Goal: Task Accomplishment & Management: Manage account settings

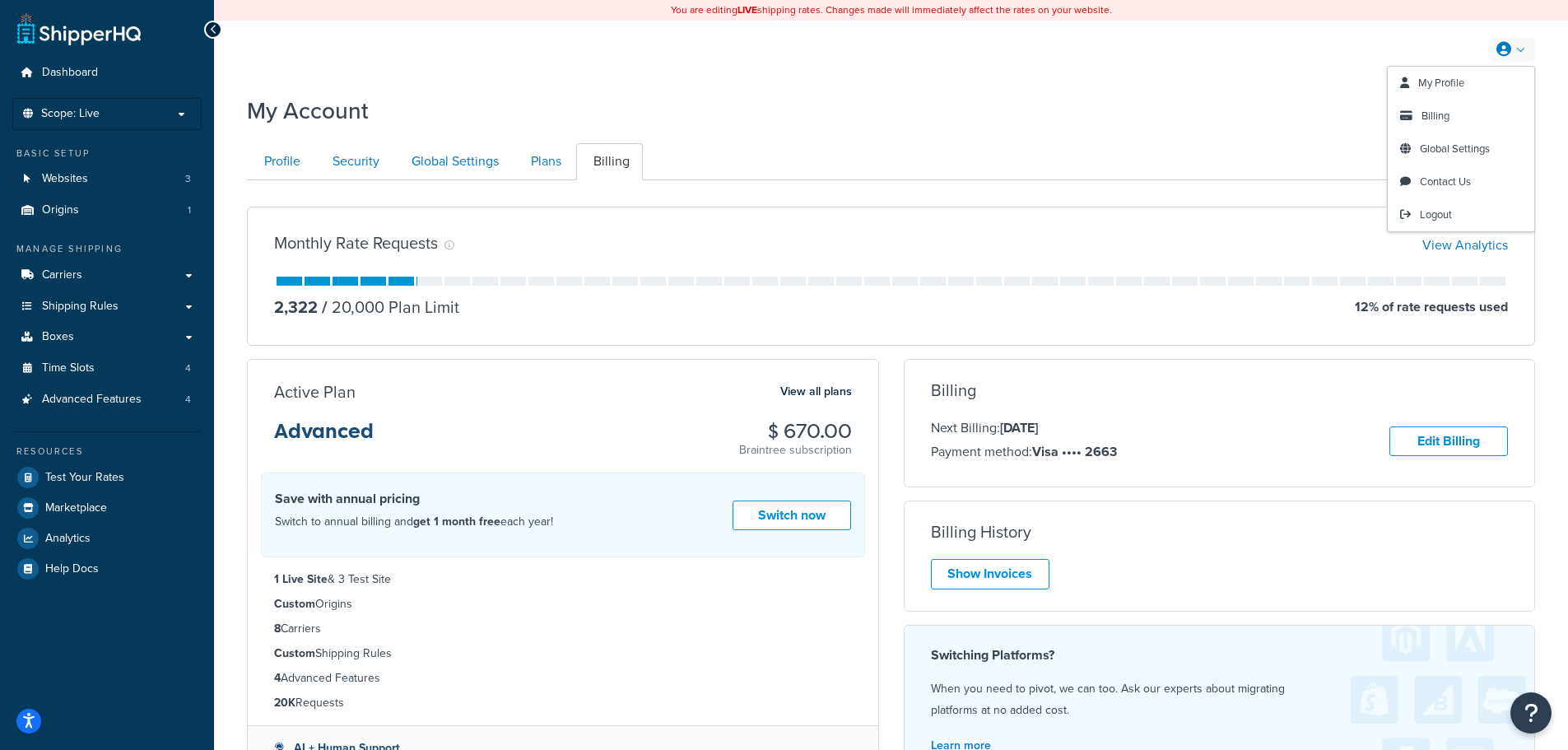
click at [1498, 49] on icon at bounding box center [1503, 49] width 15 height 15
click at [1436, 75] on span "My Profile" at bounding box center [1441, 82] width 46 height 16
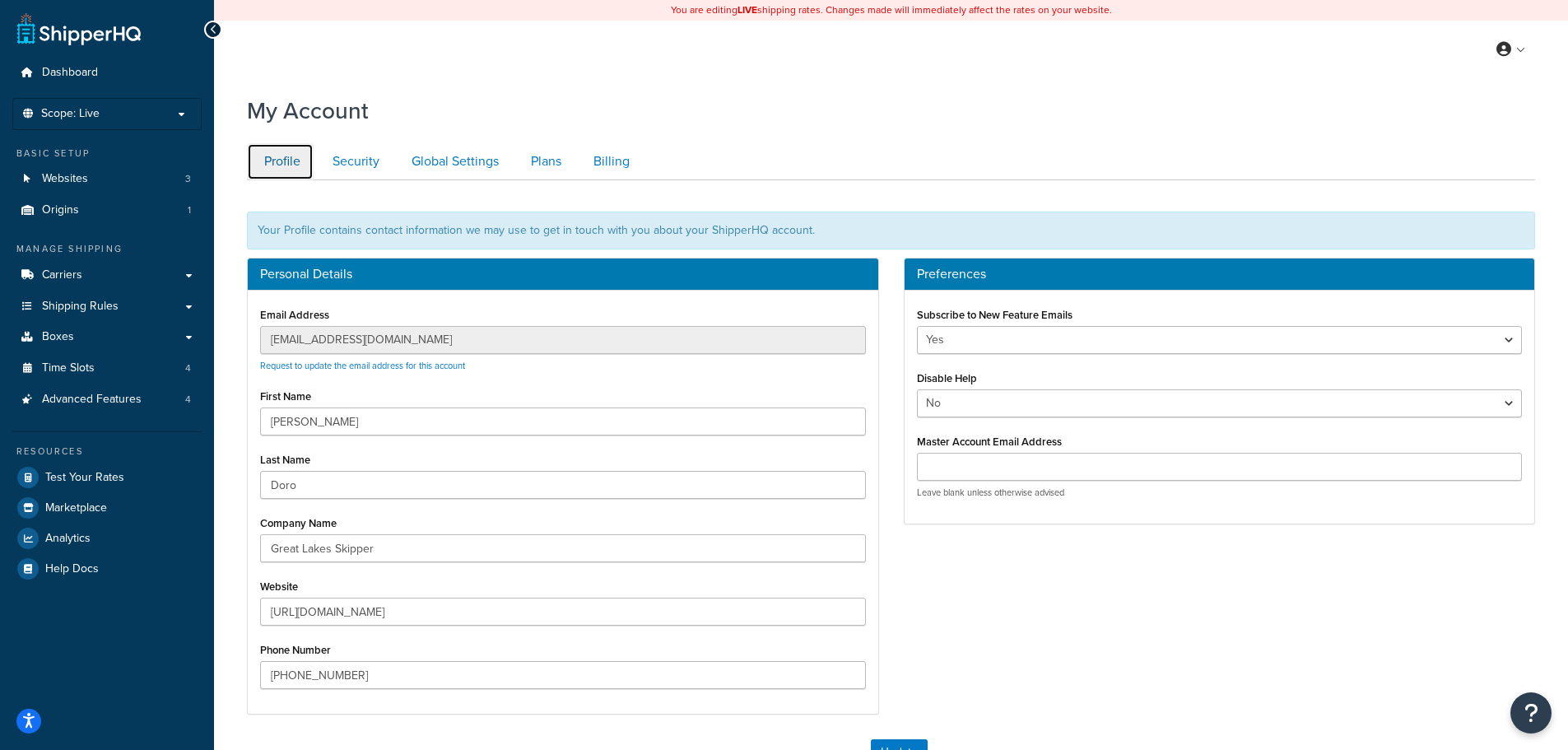
click at [286, 160] on link "Profile" at bounding box center [280, 162] width 67 height 37
click at [366, 160] on link "Security" at bounding box center [354, 162] width 77 height 37
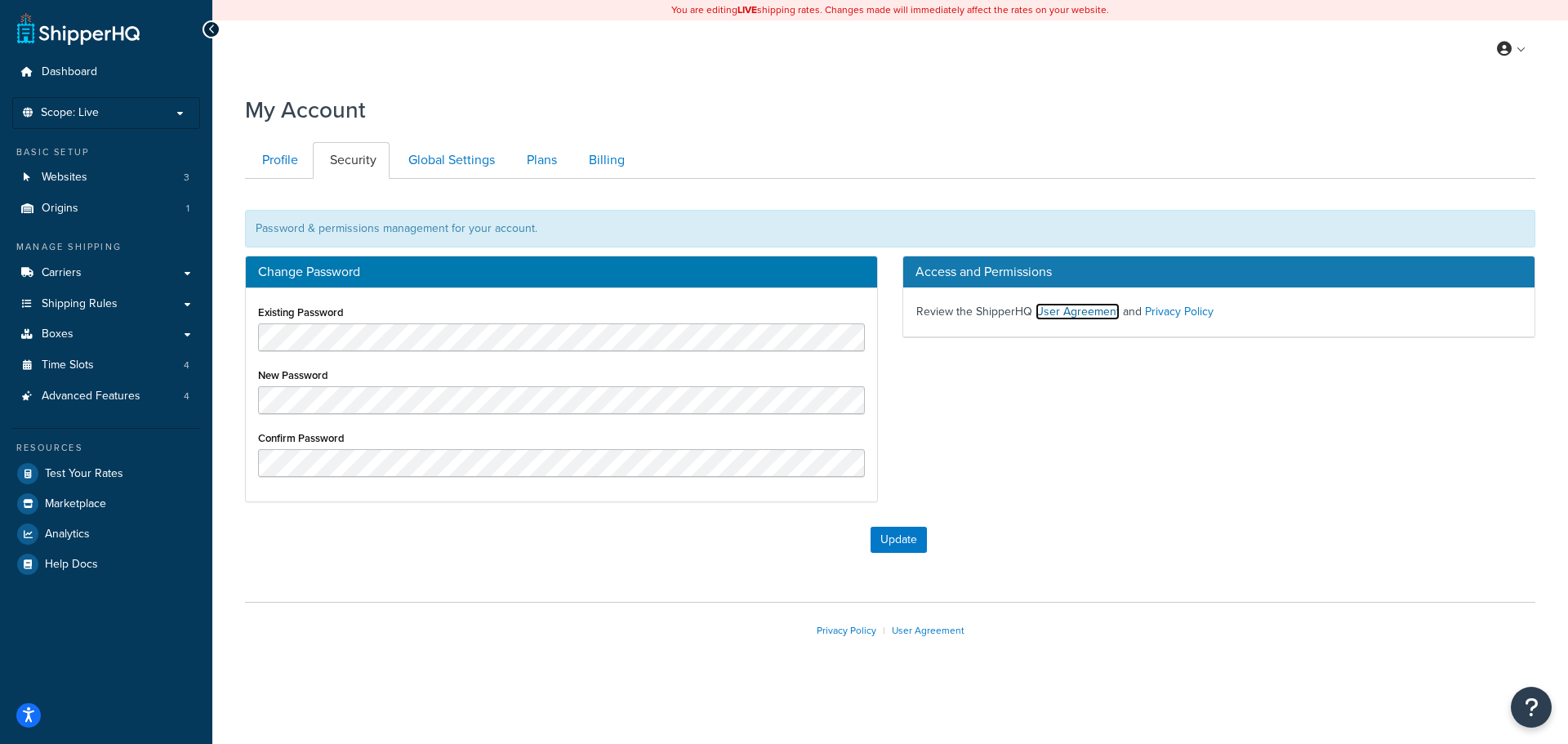
click at [1068, 313] on link "User Agreement" at bounding box center [1077, 312] width 85 height 18
click at [447, 159] on link "Global Settings" at bounding box center [449, 160] width 117 height 37
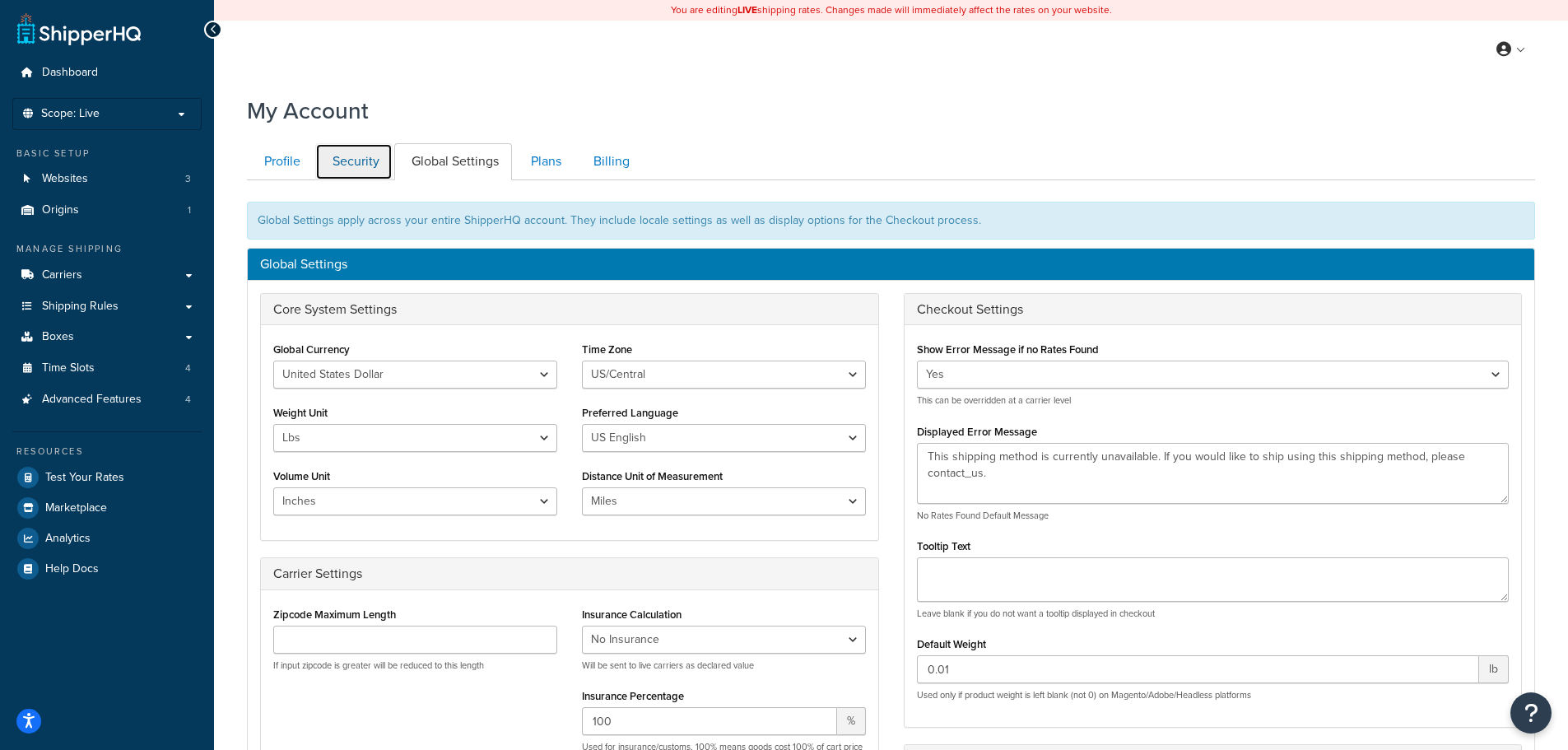
click at [355, 155] on link "Security" at bounding box center [354, 162] width 77 height 37
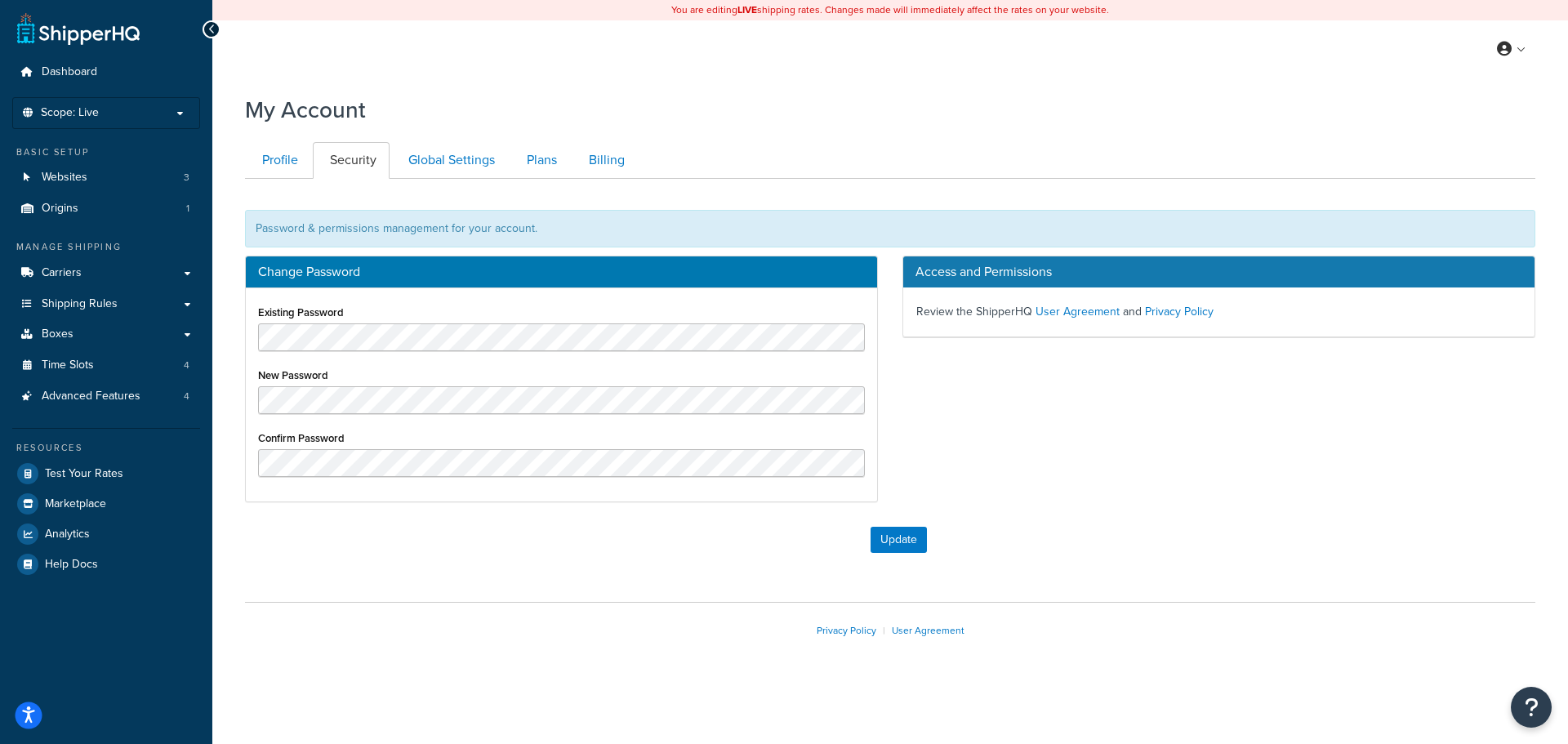
click at [29, 714] on icon "Open accessiBe: accessibility options, statement and help" at bounding box center [28, 718] width 13 height 14
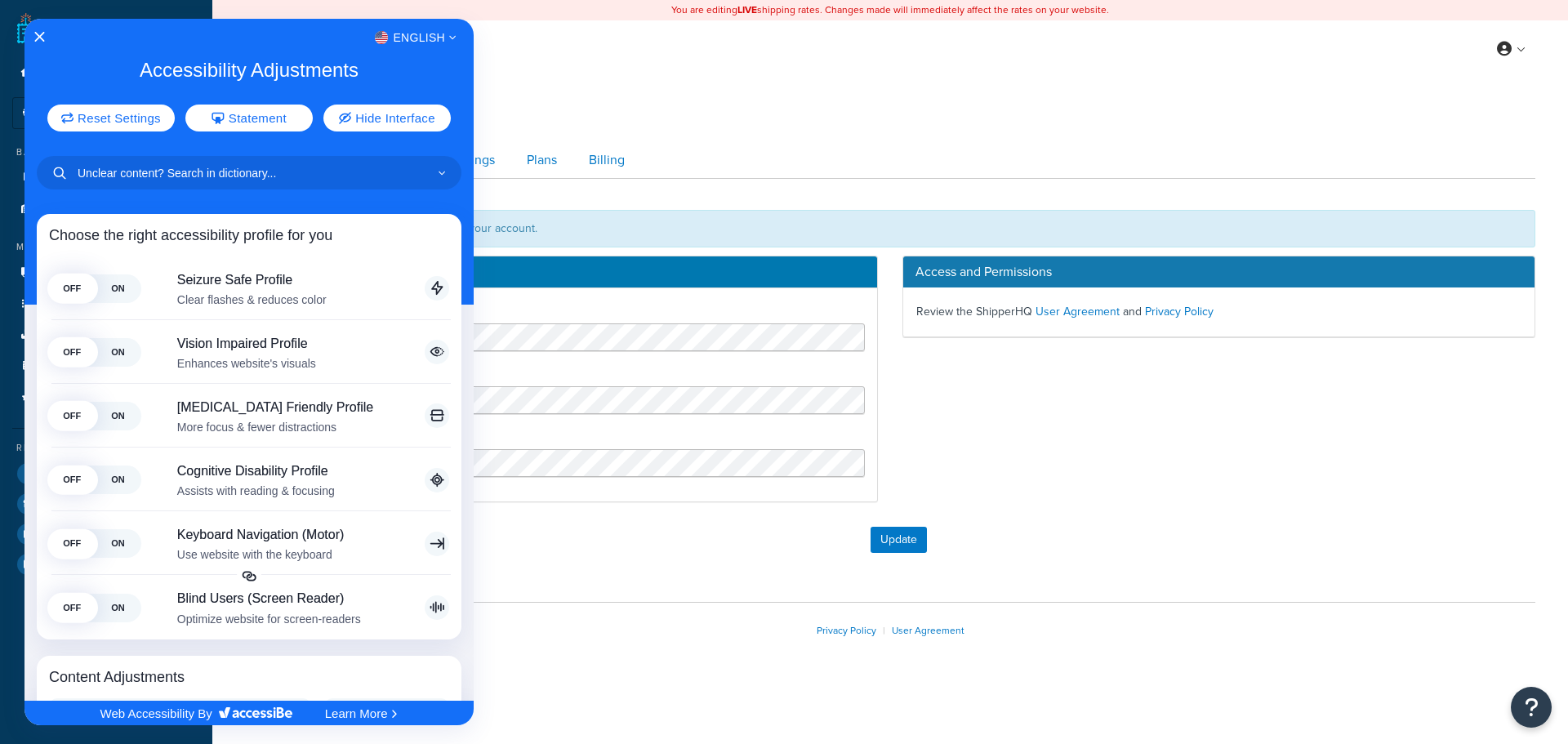
click at [789, 113] on div at bounding box center [784, 372] width 1568 height 744
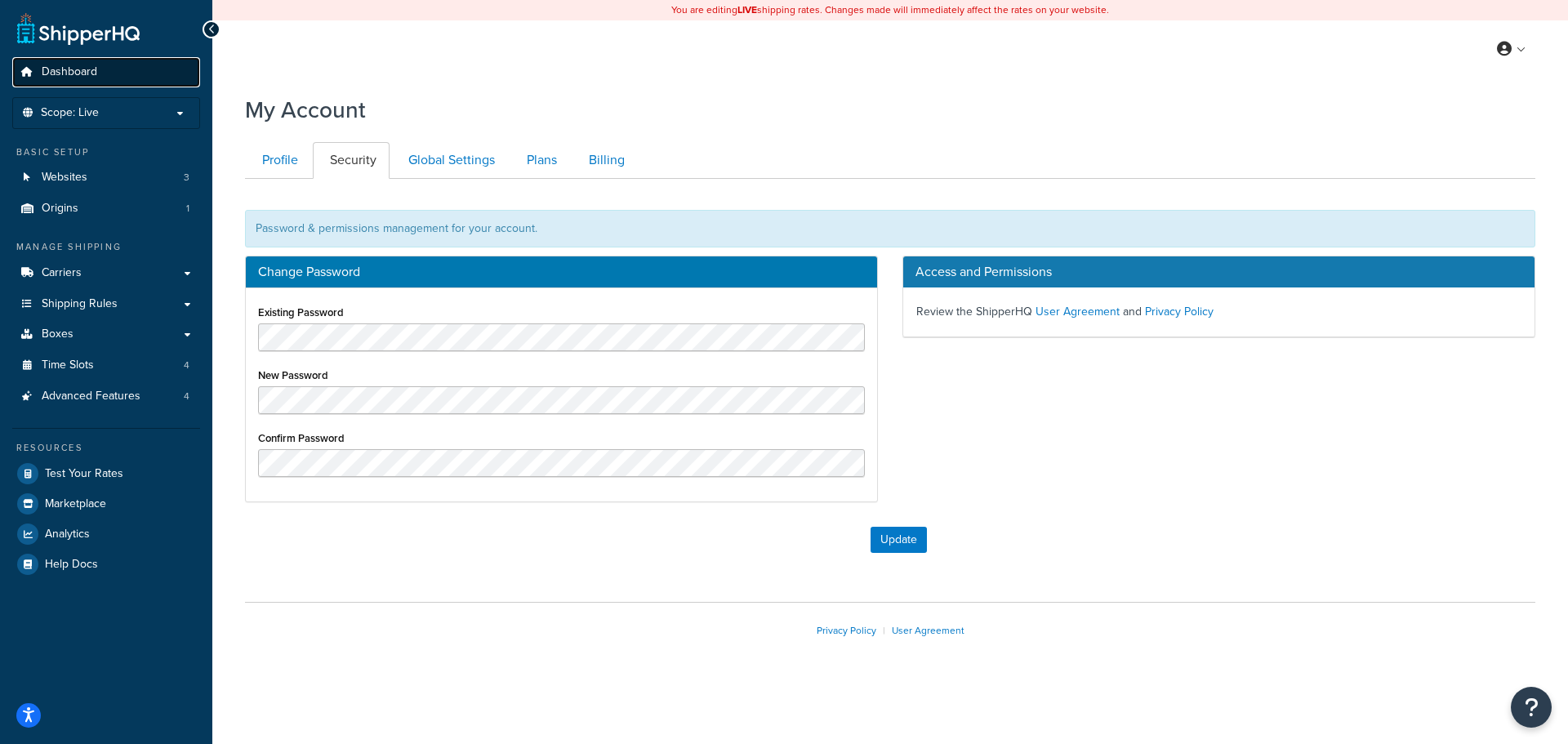
click at [72, 65] on span "Dashboard" at bounding box center [69, 72] width 55 height 14
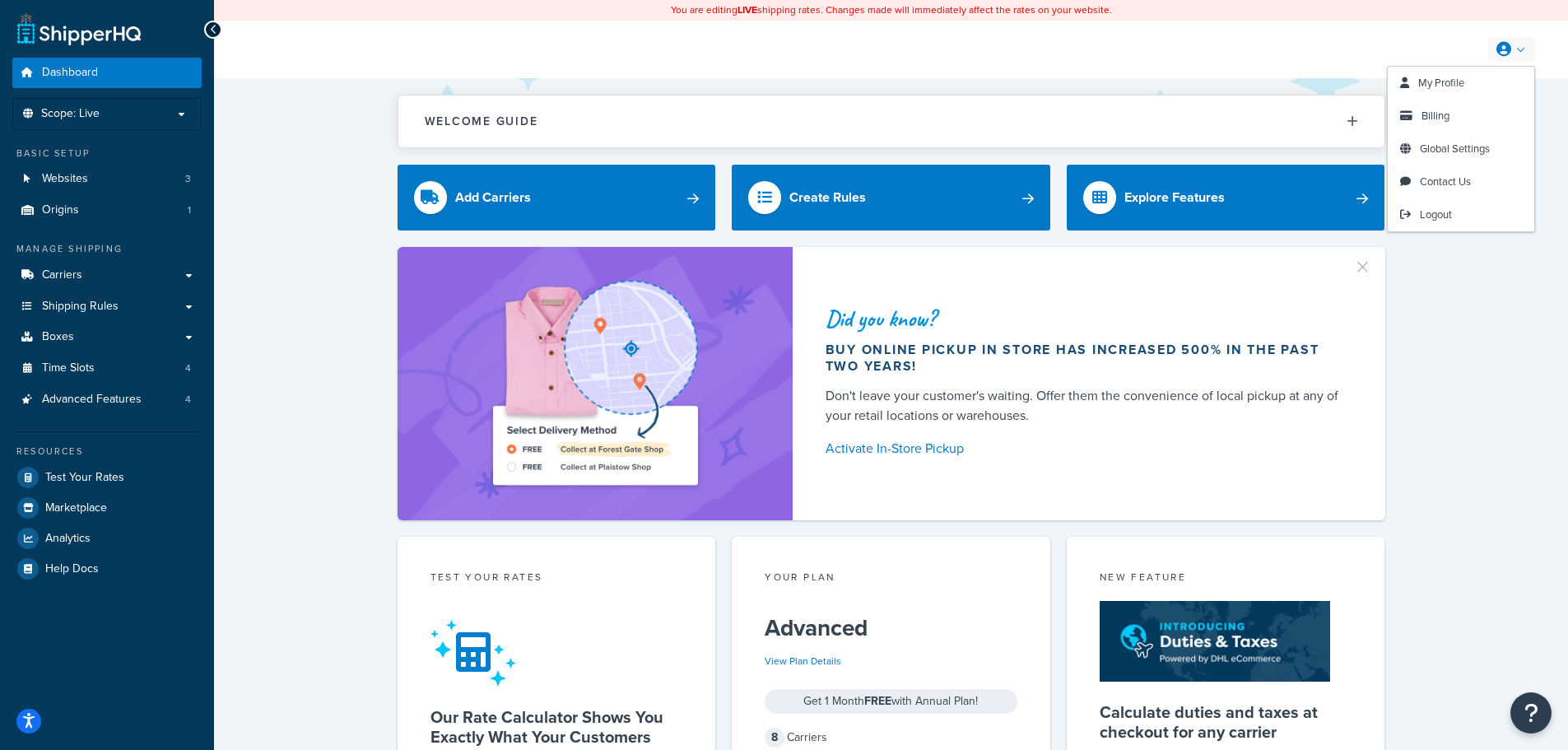
click at [1523, 41] on link at bounding box center [1512, 49] width 47 height 25
click at [1447, 88] on span "My Profile" at bounding box center [1441, 82] width 46 height 16
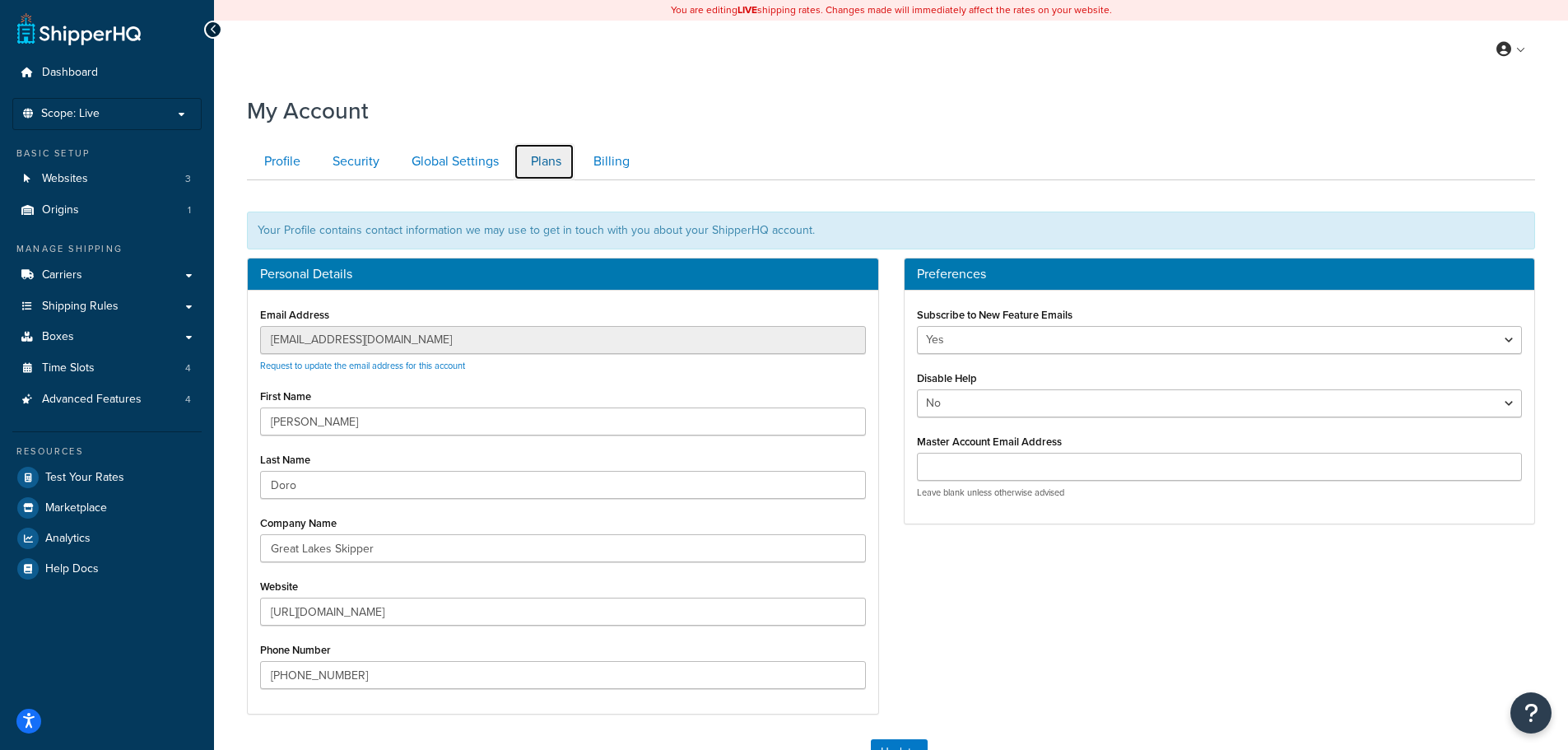
click at [541, 162] on link "Plans" at bounding box center [544, 162] width 61 height 37
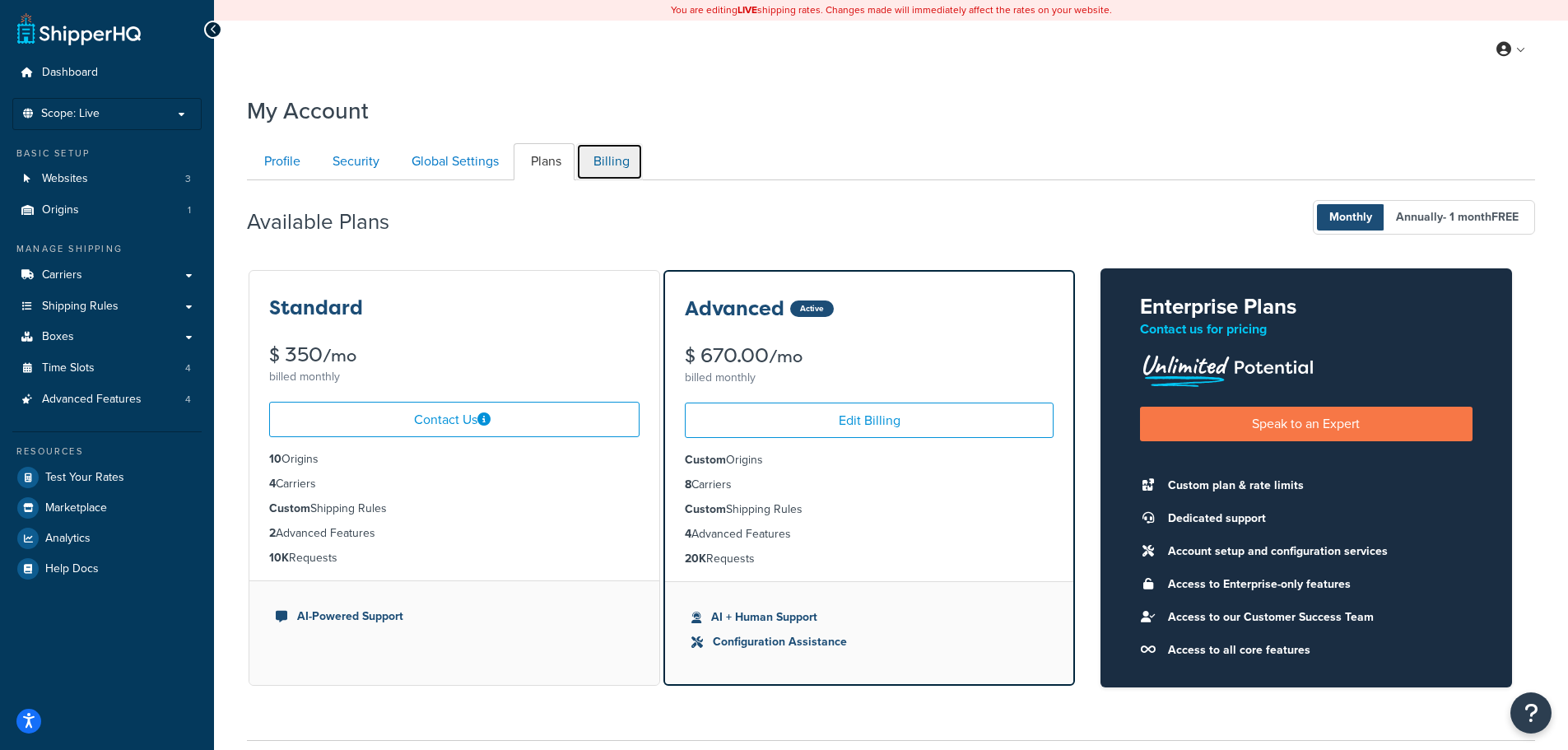
click at [620, 166] on link "Billing" at bounding box center [610, 162] width 67 height 37
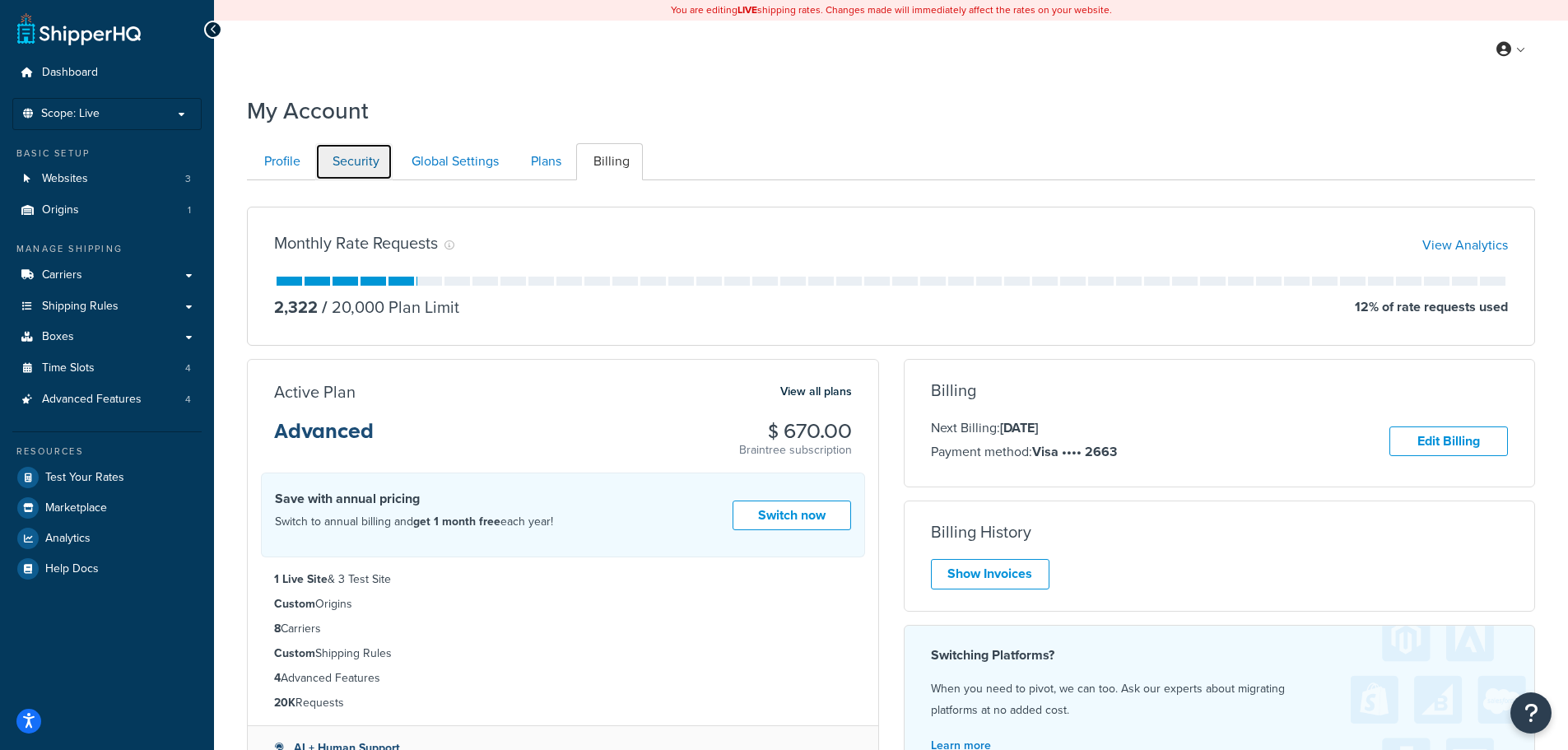
click at [345, 163] on link "Security" at bounding box center [354, 162] width 77 height 37
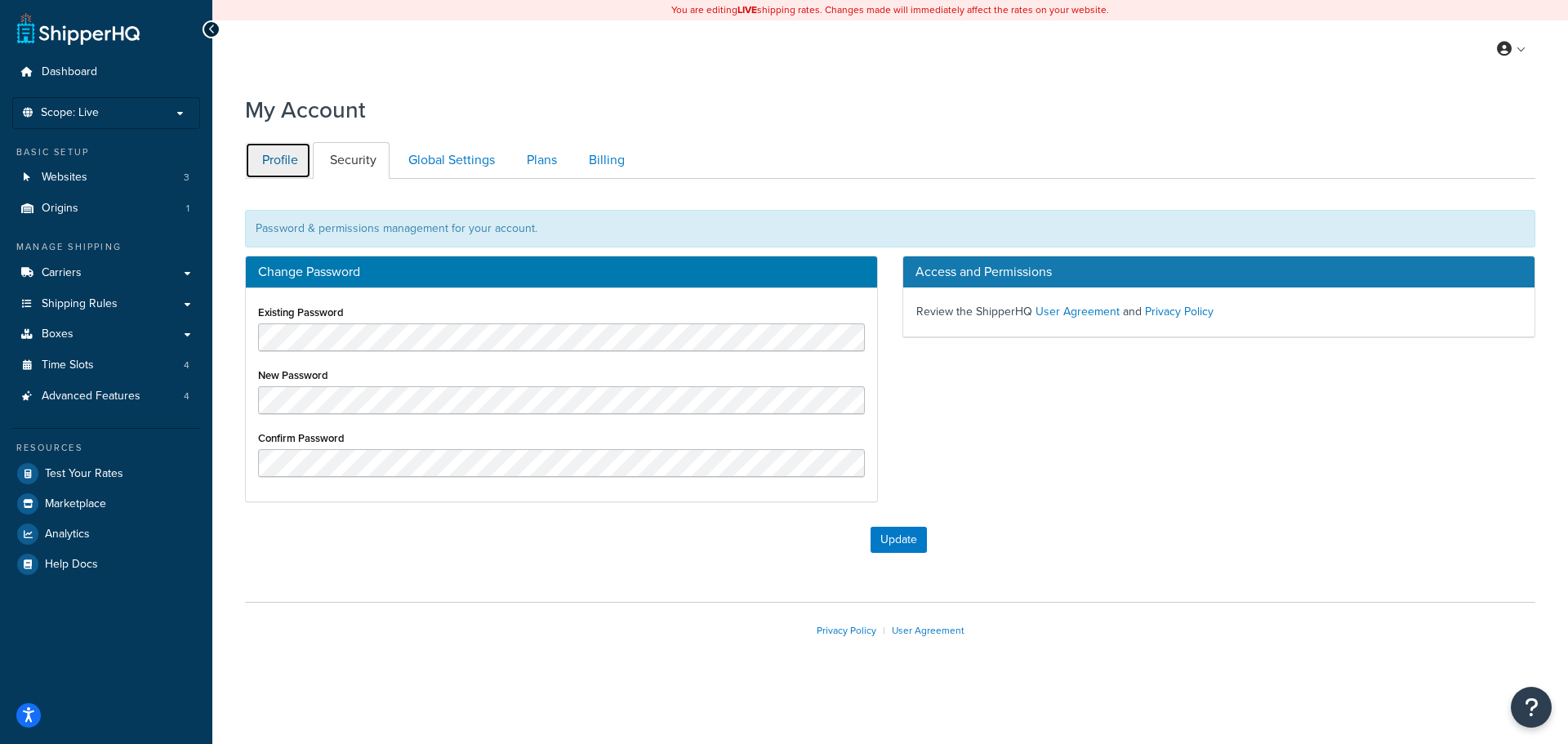
click at [275, 147] on link "Profile" at bounding box center [278, 160] width 66 height 37
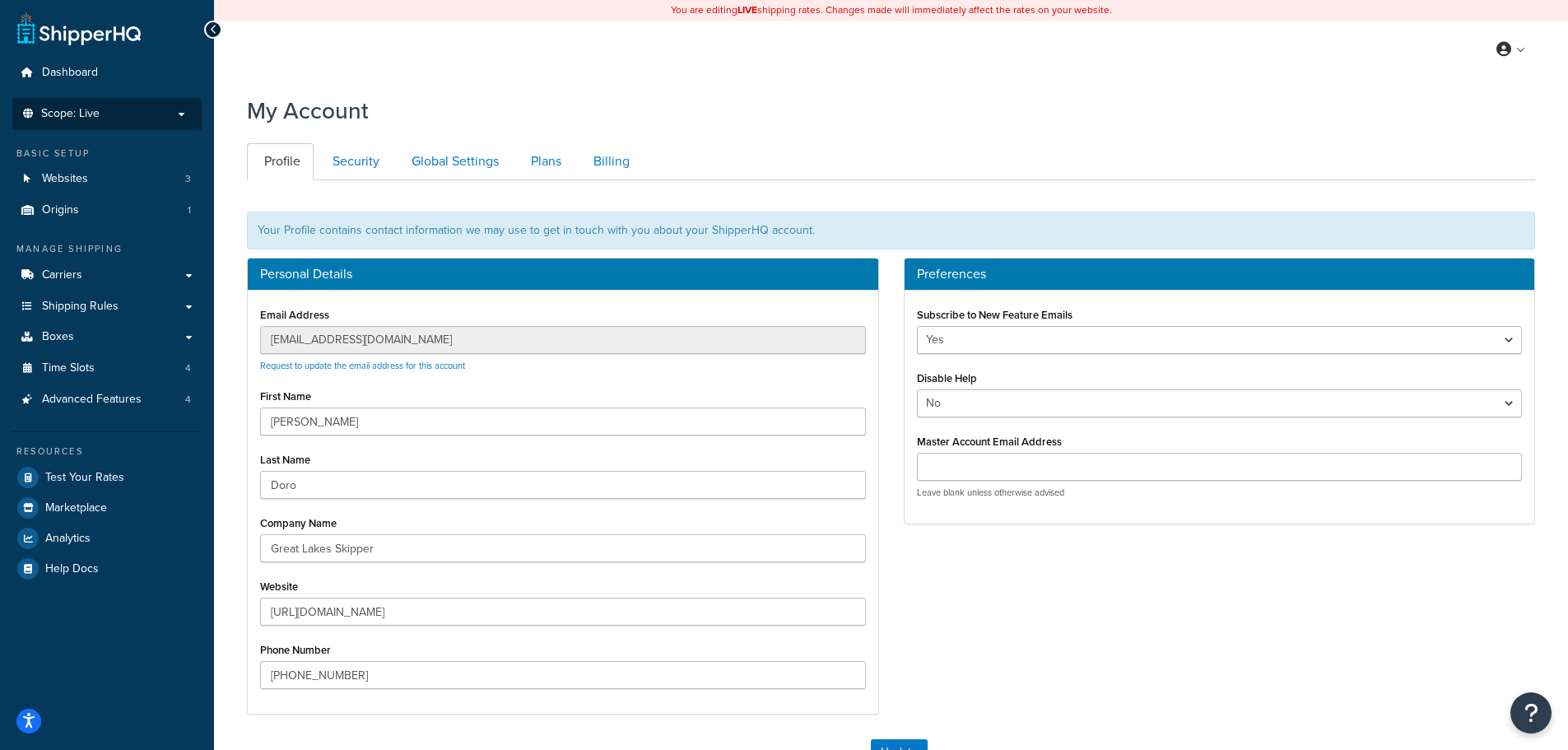
click at [91, 115] on span "Scope: Live" at bounding box center [71, 114] width 59 height 14
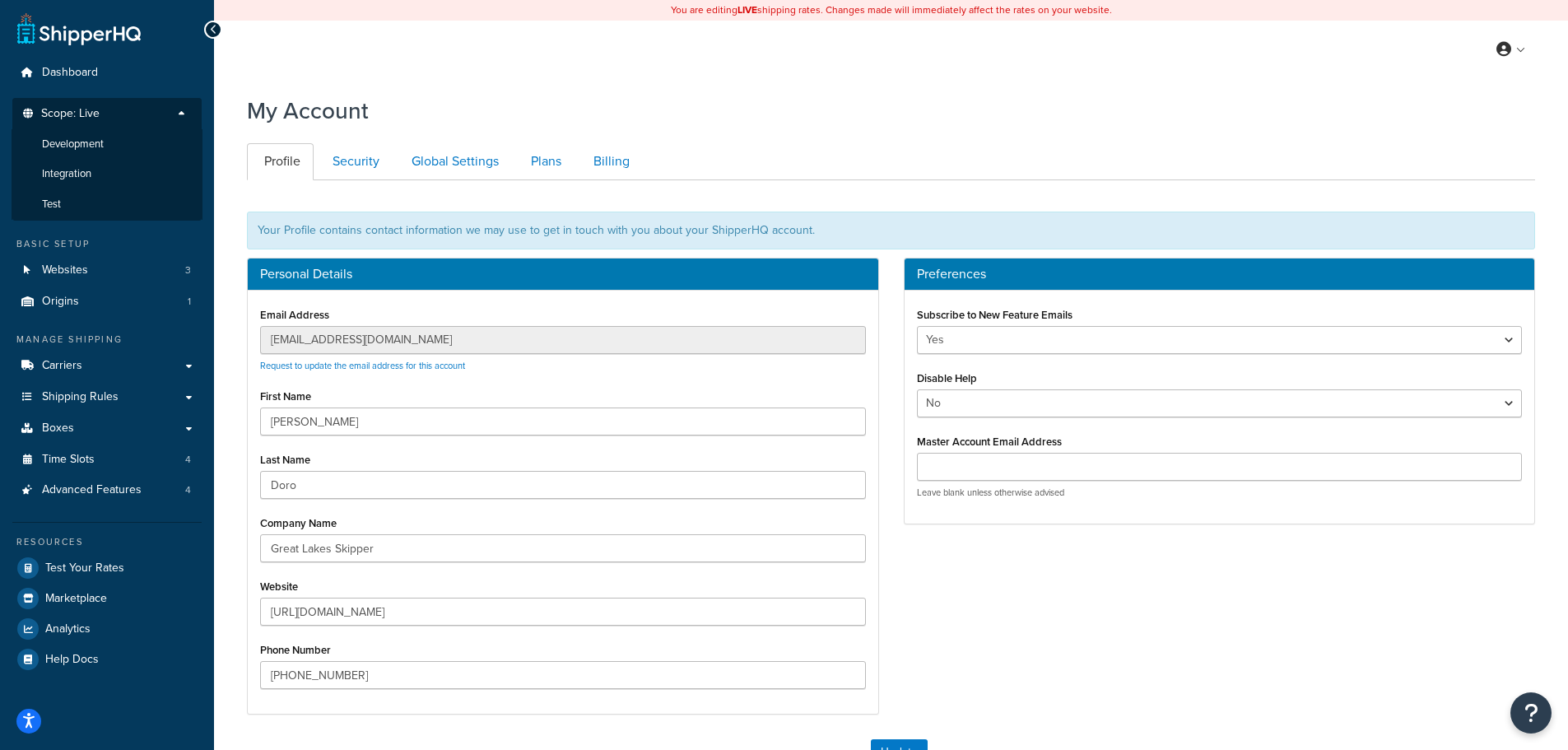
click at [91, 115] on span "Scope: Live" at bounding box center [71, 114] width 59 height 14
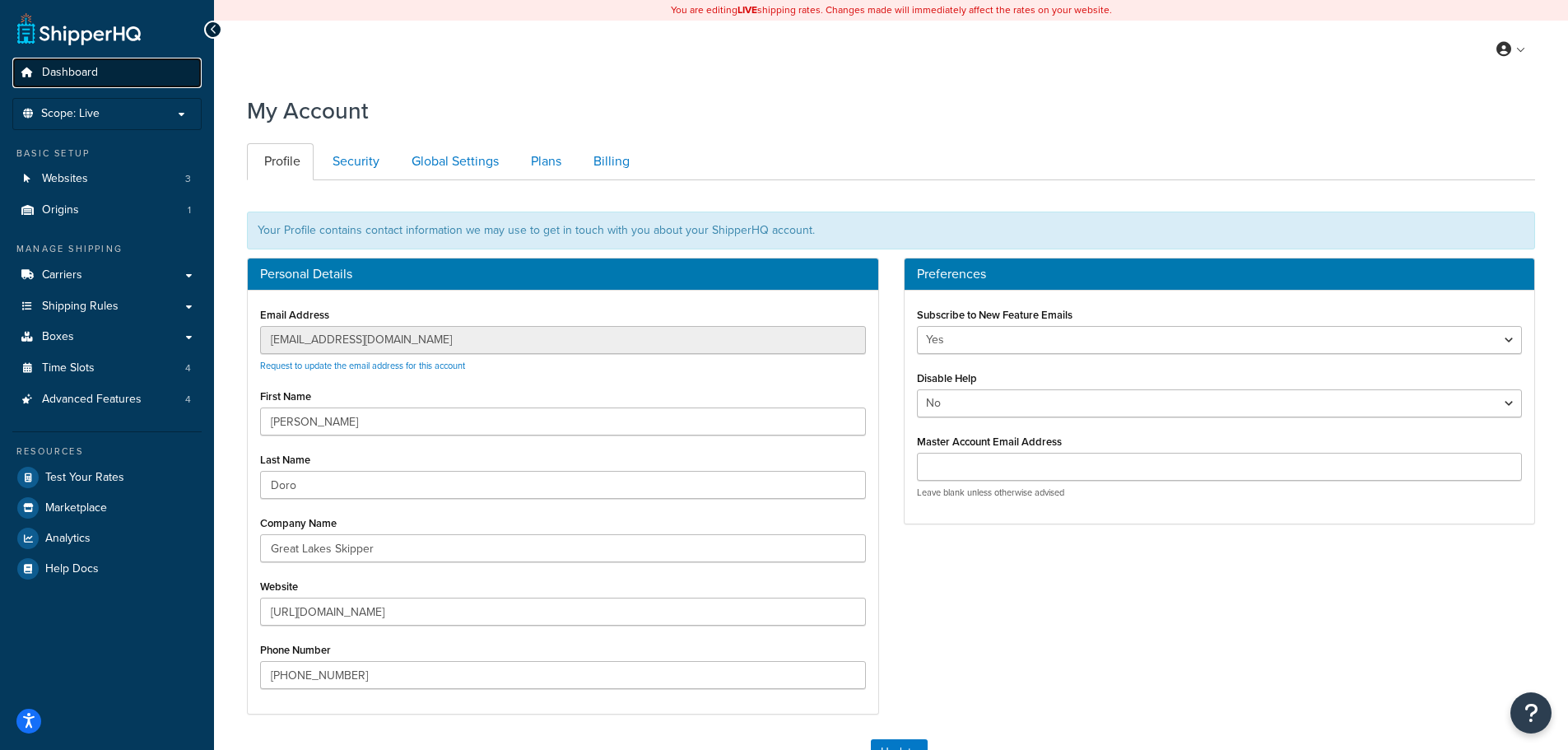
click at [88, 67] on span "Dashboard" at bounding box center [70, 73] width 56 height 14
